Goal: Navigation & Orientation: Find specific page/section

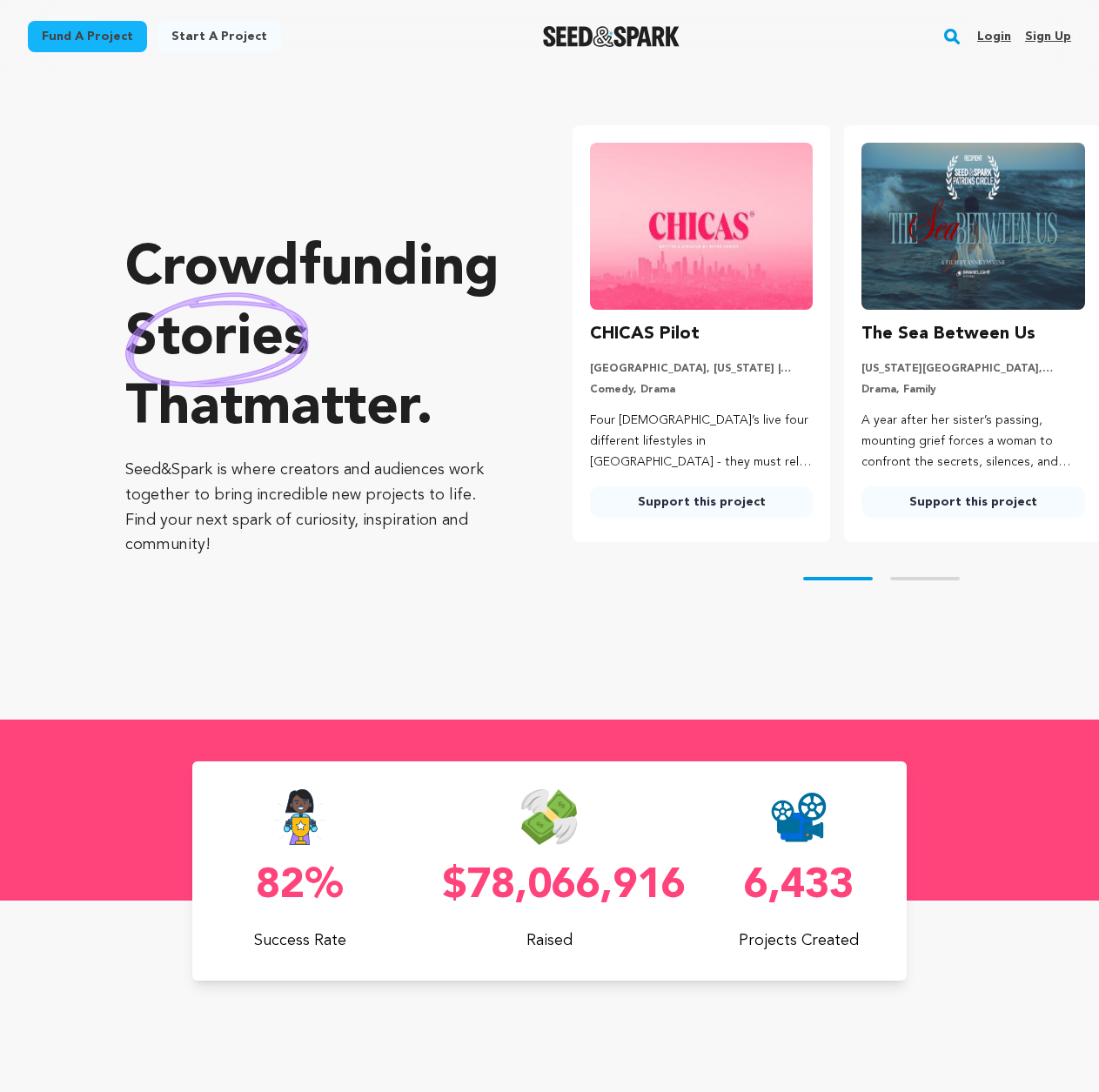
click at [1002, 30] on link "Login" at bounding box center [994, 36] width 34 height 27
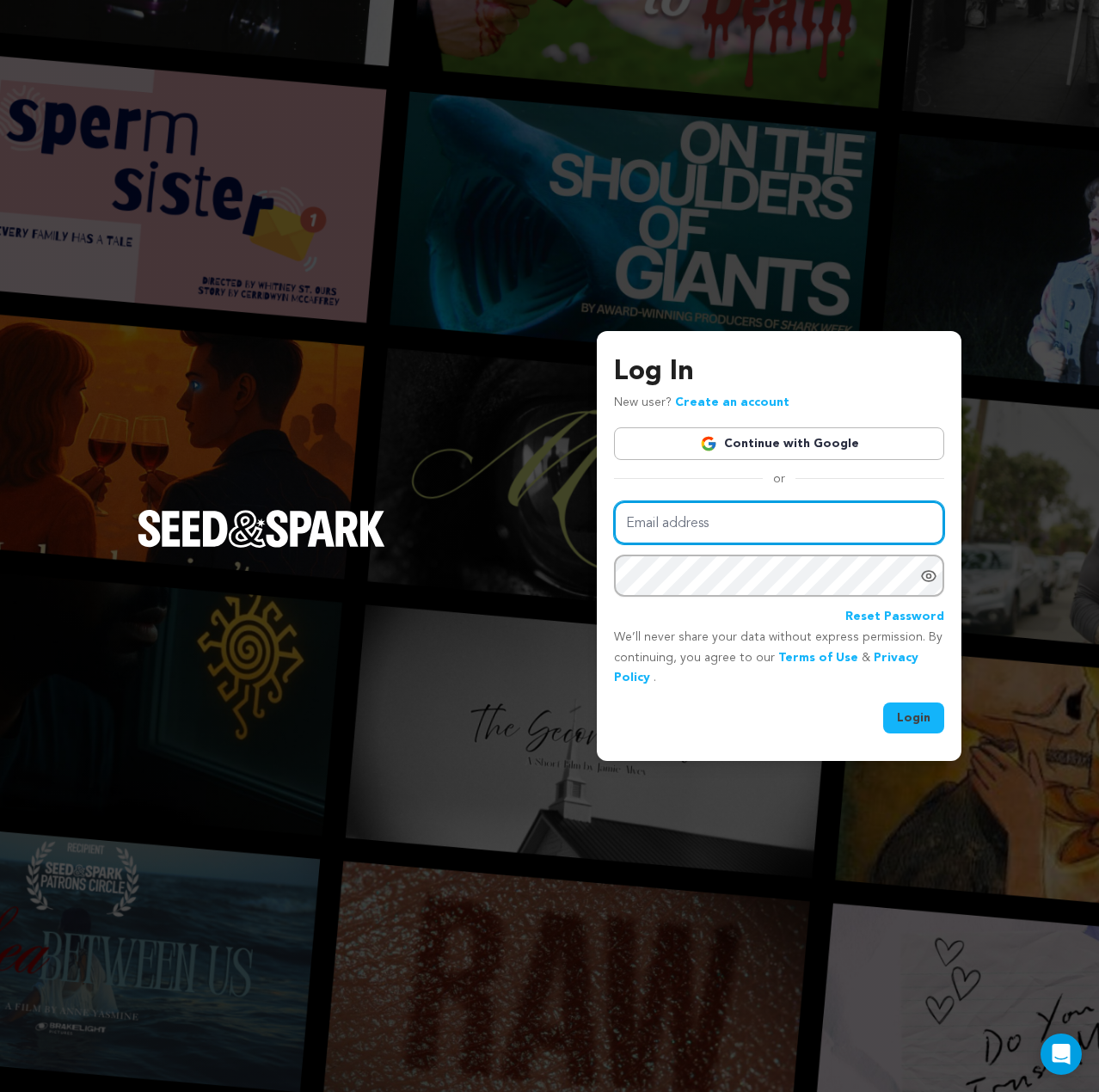
click at [650, 513] on input "Email address" at bounding box center [778, 524] width 330 height 44
click at [970, 315] on div "Log In New user? Create an account Continue with Google or Email address Passwo…" at bounding box center [549, 546] width 1099 height 1092
click at [798, 493] on div "Log In New user? Create an account Continue with Google or Email address Passwo…" at bounding box center [778, 543] width 330 height 383
click at [792, 522] on input "Email address" at bounding box center [778, 524] width 330 height 44
type input "[EMAIL_ADDRESS][DOMAIN_NAME]"
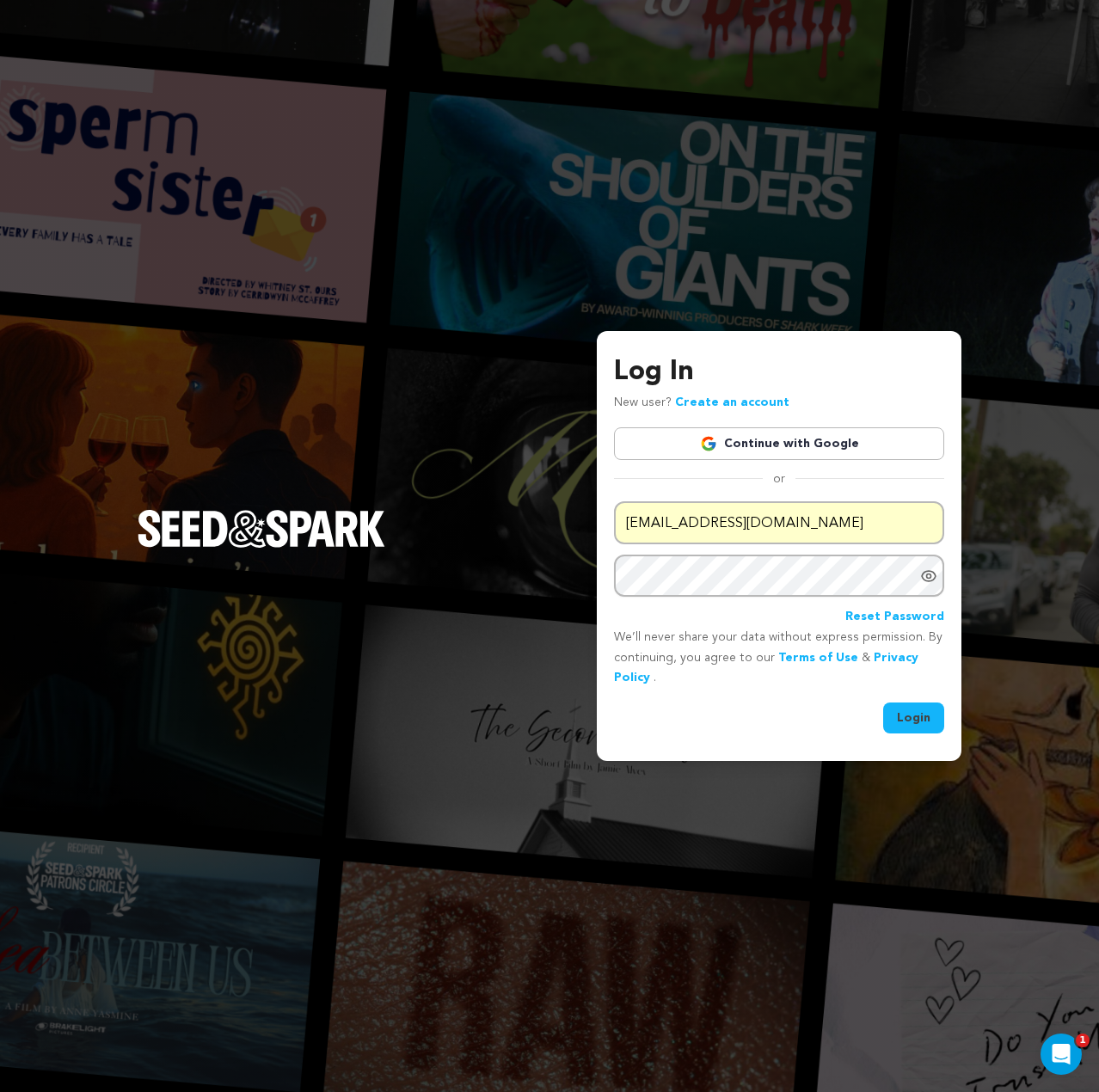
click at [910, 716] on button "Login" at bounding box center [914, 717] width 61 height 31
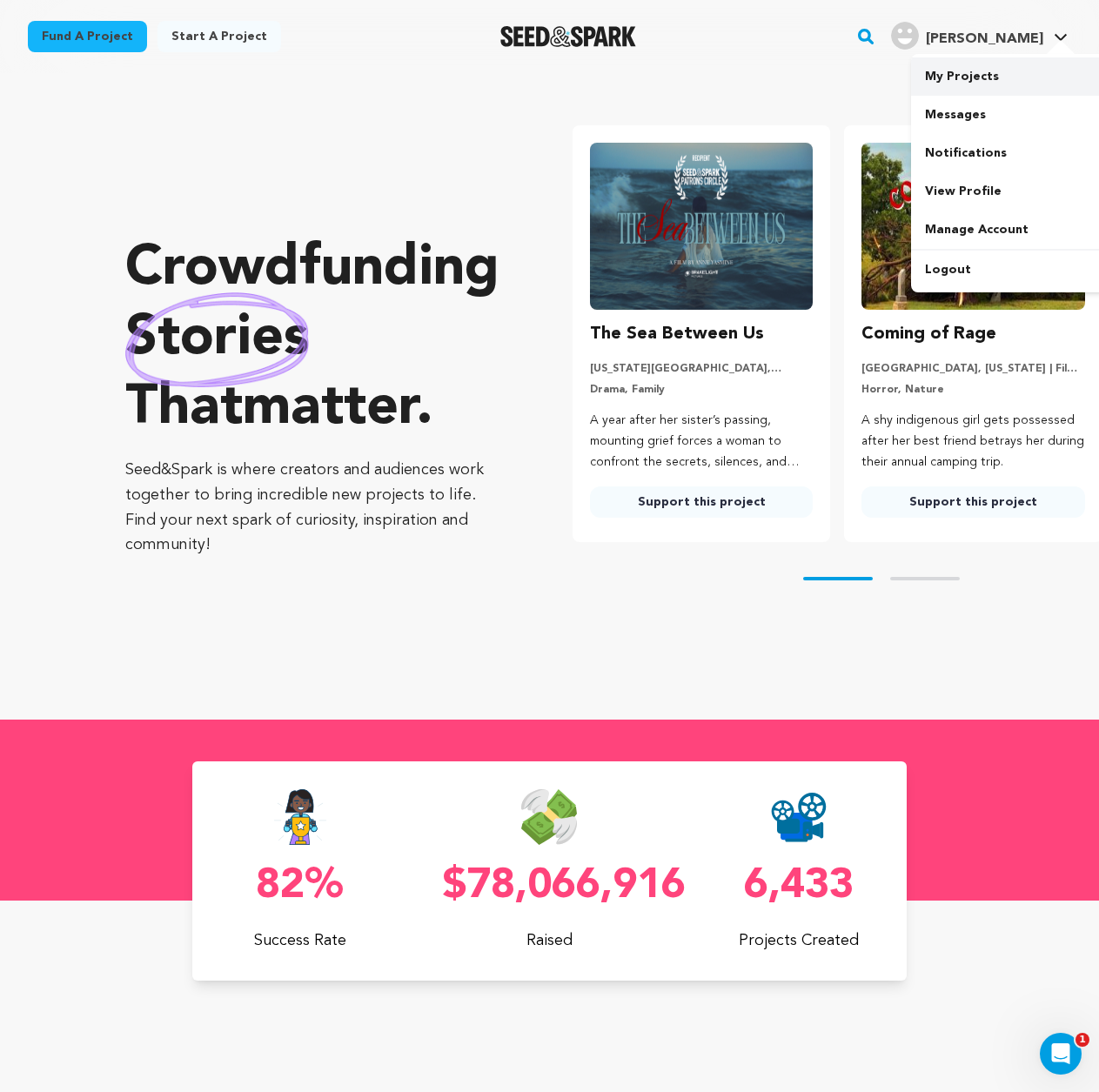
click at [1007, 74] on link "My Projects" at bounding box center [1008, 76] width 195 height 38
